Goal: Find specific page/section: Find specific page/section

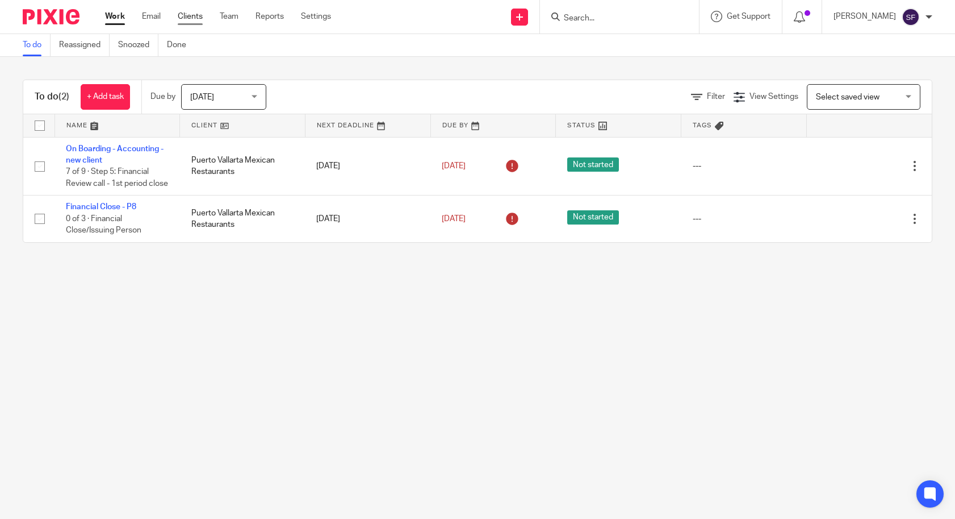
click at [182, 13] on link "Clients" at bounding box center [190, 16] width 25 height 11
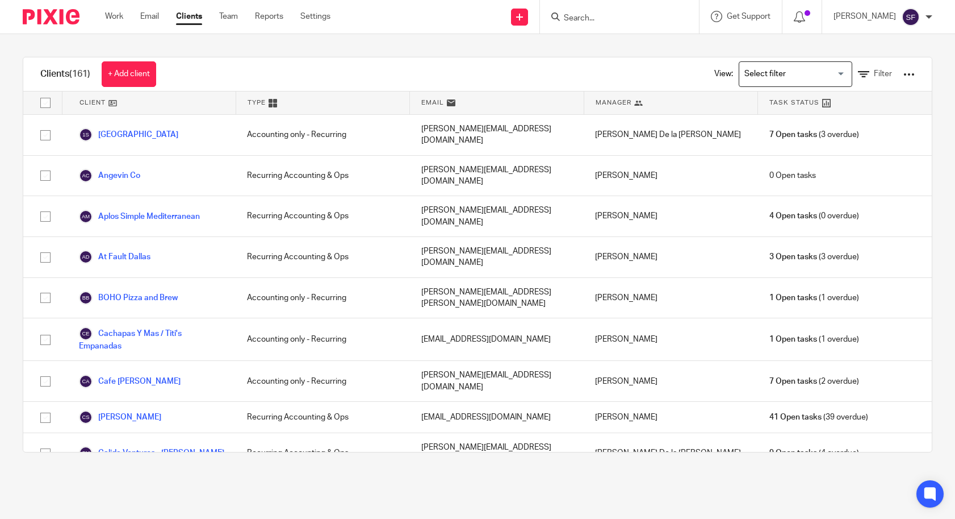
click at [592, 18] on input "Search" at bounding box center [614, 19] width 102 height 10
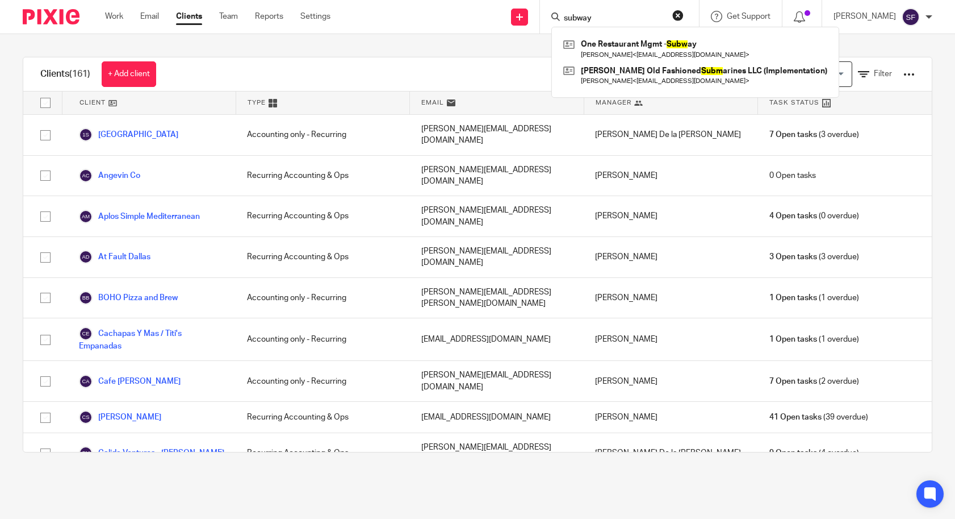
type input "subway"
click button "submit" at bounding box center [0, 0] width 0 height 0
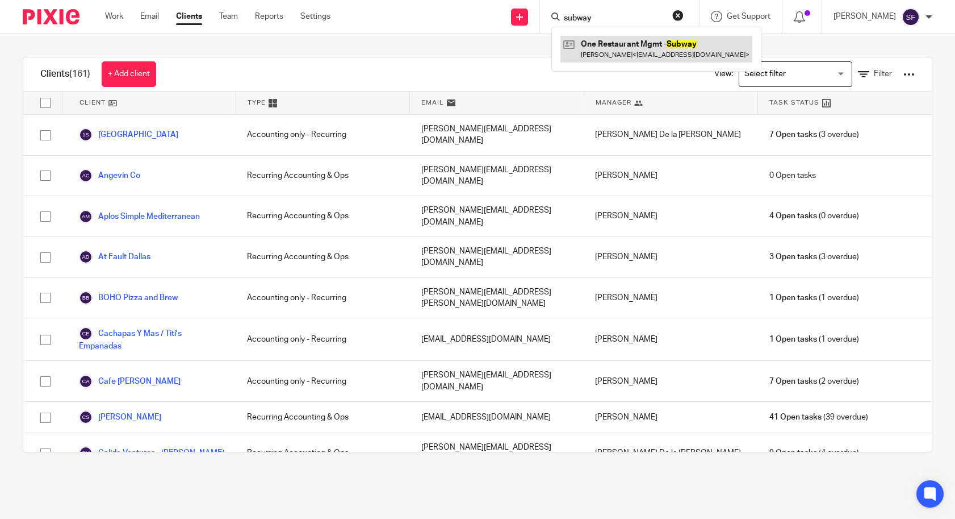
click at [654, 55] on link at bounding box center [657, 49] width 192 height 26
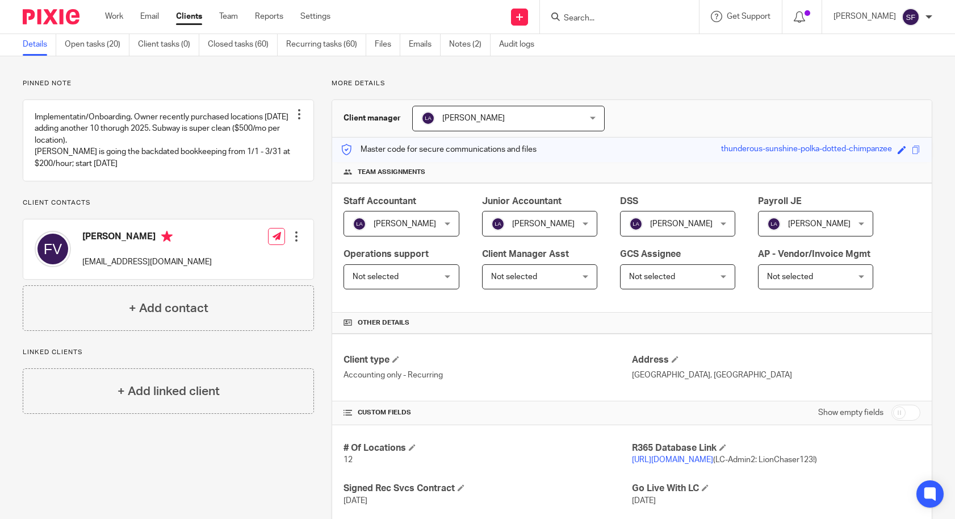
scroll to position [45, 0]
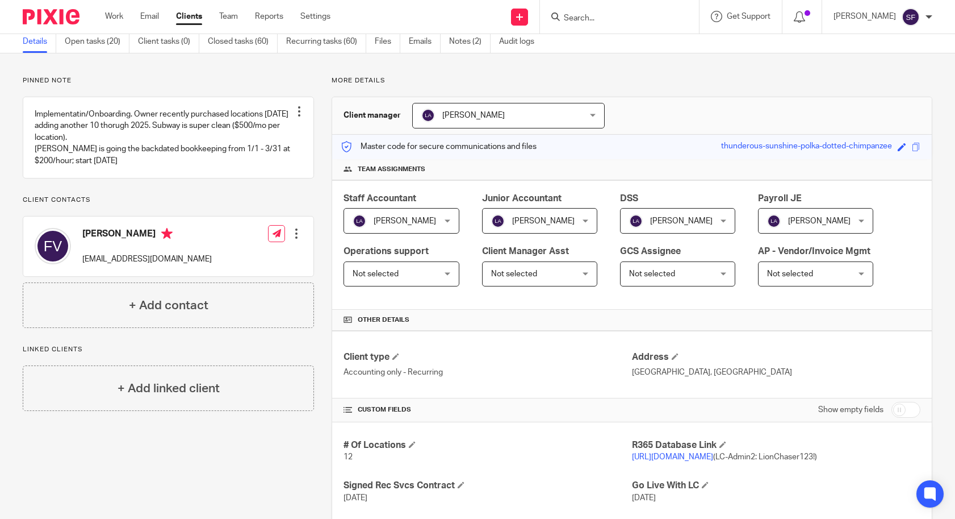
click at [658, 457] on link "[URL][DOMAIN_NAME]" at bounding box center [672, 457] width 81 height 8
